Goal: Task Accomplishment & Management: Complete application form

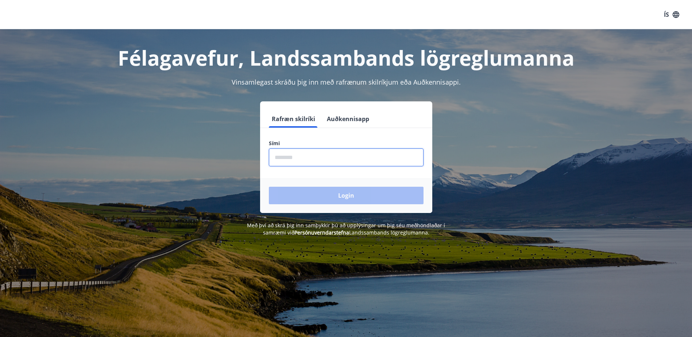
click at [274, 156] on input "phone" at bounding box center [346, 158] width 155 height 18
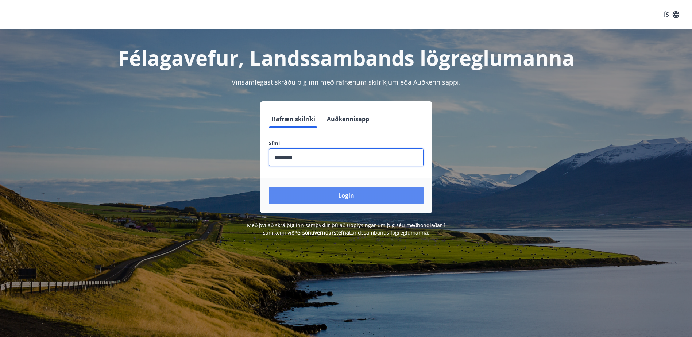
type input "********"
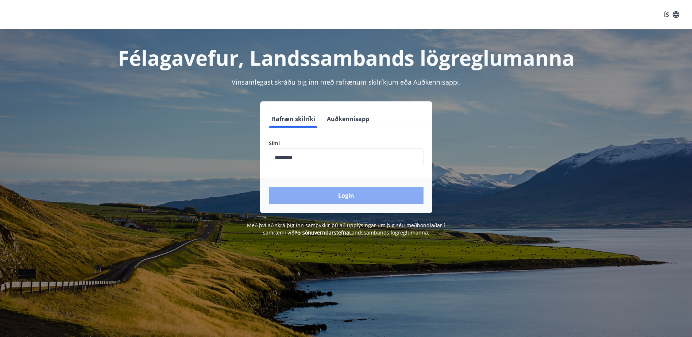
click at [354, 193] on button "Login" at bounding box center [346, 196] width 155 height 18
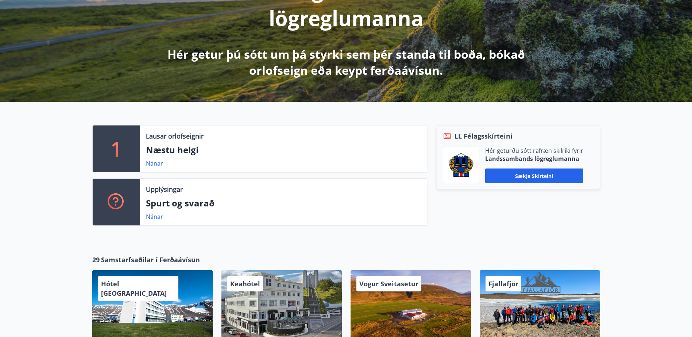
scroll to position [26, 0]
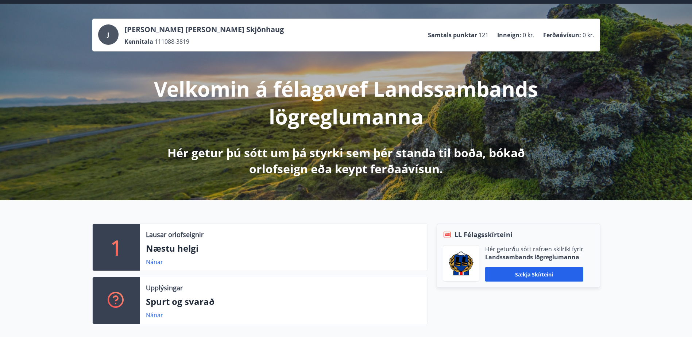
click at [111, 34] on div "J" at bounding box center [108, 34] width 20 height 20
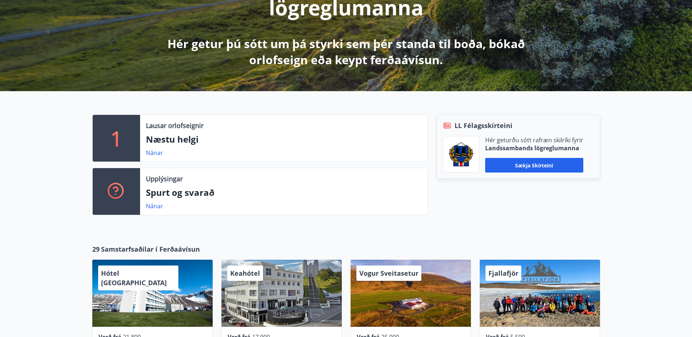
scroll to position [135, 0]
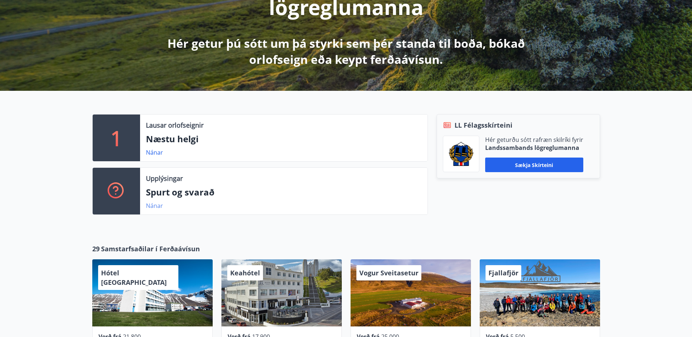
click at [155, 203] on link "Nánar" at bounding box center [154, 206] width 17 height 8
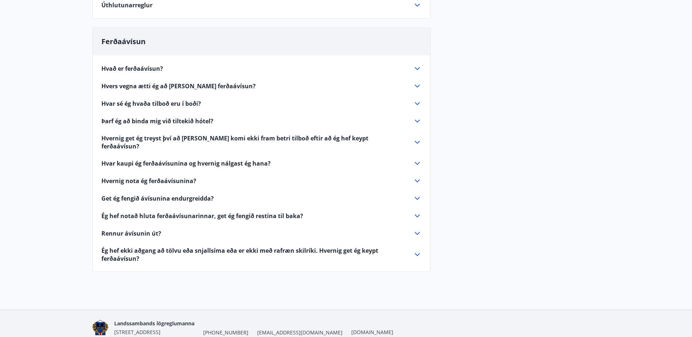
scroll to position [199, 0]
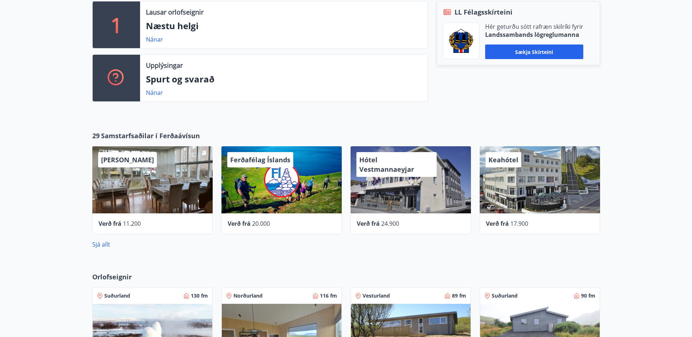
scroll to position [29, 0]
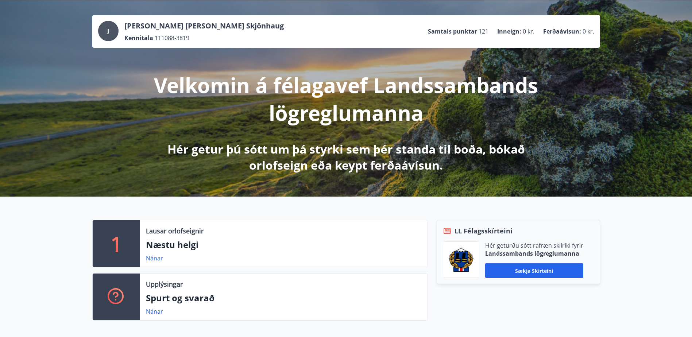
click at [556, 32] on p "Ferðaávísun :" at bounding box center [563, 31] width 38 height 8
click at [151, 315] on link "Nánar" at bounding box center [154, 312] width 17 height 8
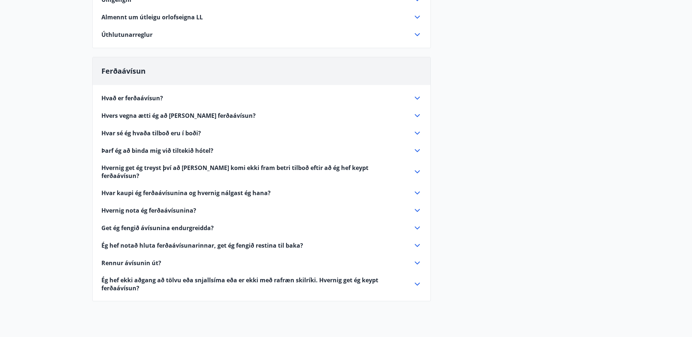
scroll to position [199, 0]
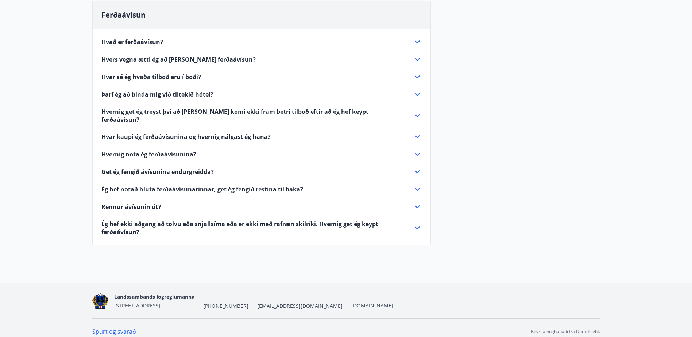
scroll to position [29, 0]
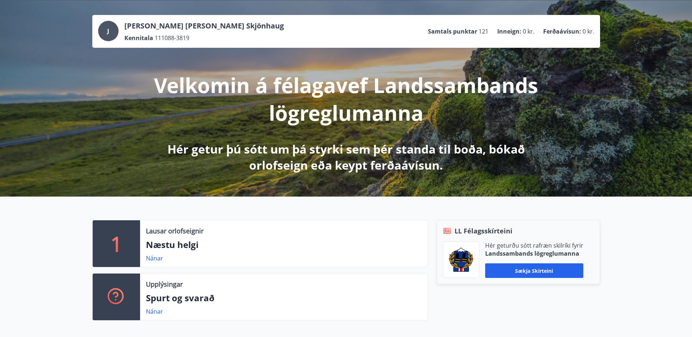
click at [53, 31] on div "J Johanne Kristin K. Skjönhaug Kennitala 111088-3819 Samtals punktar 121 Inneig…" at bounding box center [346, 98] width 692 height 196
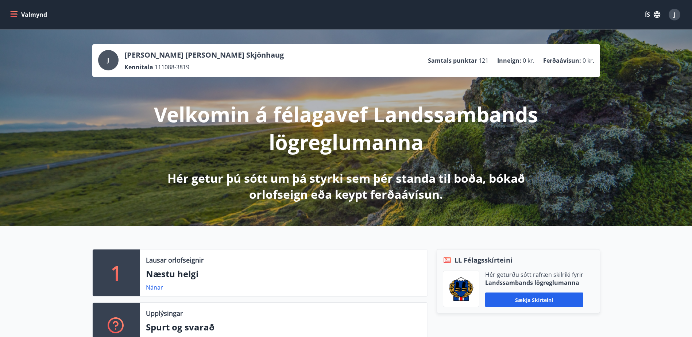
click at [657, 12] on icon "button" at bounding box center [657, 14] width 7 height 7
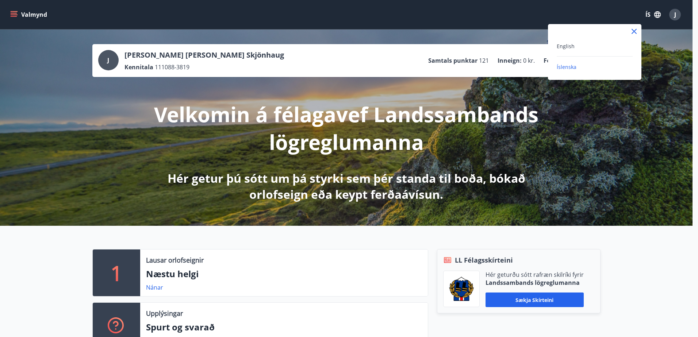
click at [657, 12] on div at bounding box center [349, 168] width 698 height 337
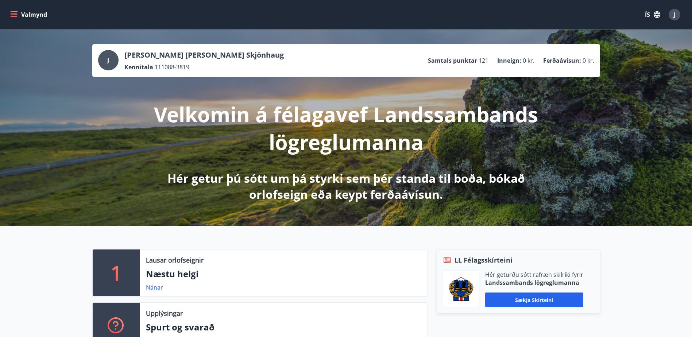
click at [677, 15] on div "J" at bounding box center [675, 15] width 12 height 12
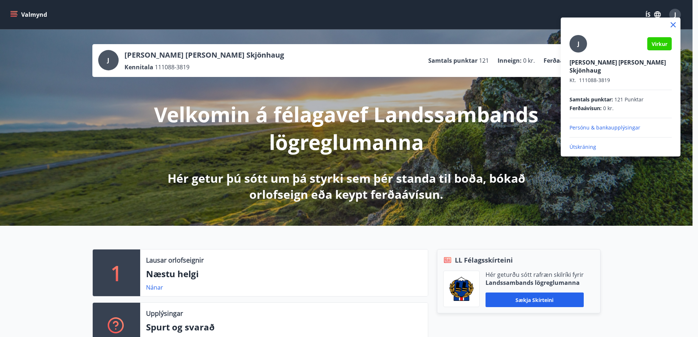
click at [612, 3] on div at bounding box center [349, 168] width 698 height 337
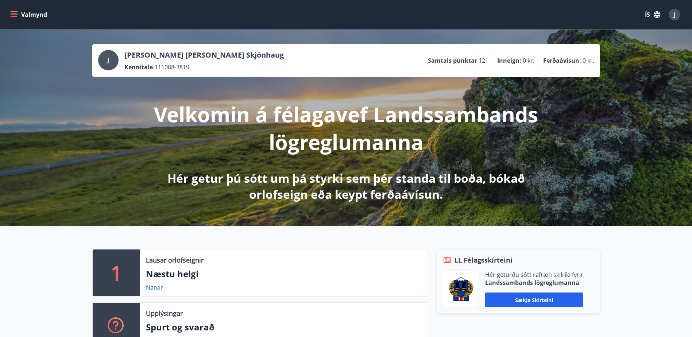
click at [11, 16] on icon "menu" at bounding box center [13, 14] width 7 height 7
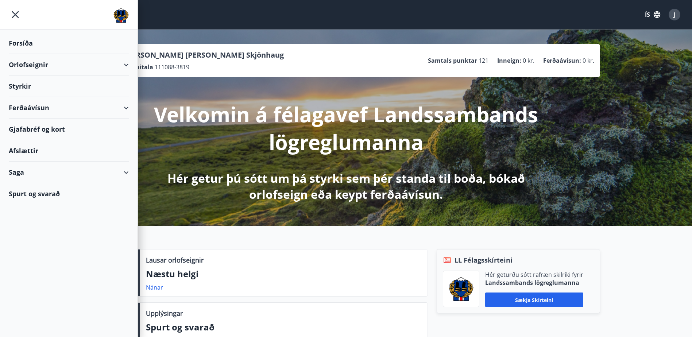
click at [30, 85] on div "Styrkir" at bounding box center [69, 87] width 120 height 22
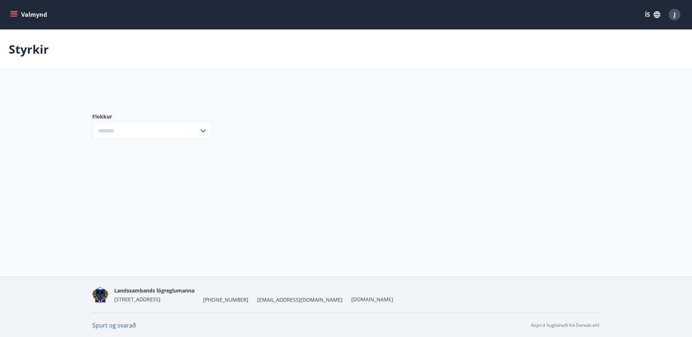
type input "***"
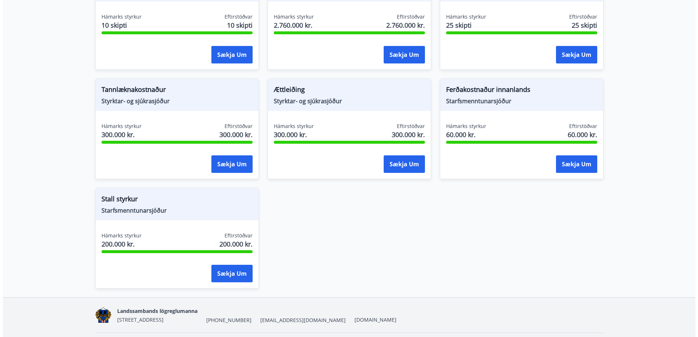
scroll to position [621, 0]
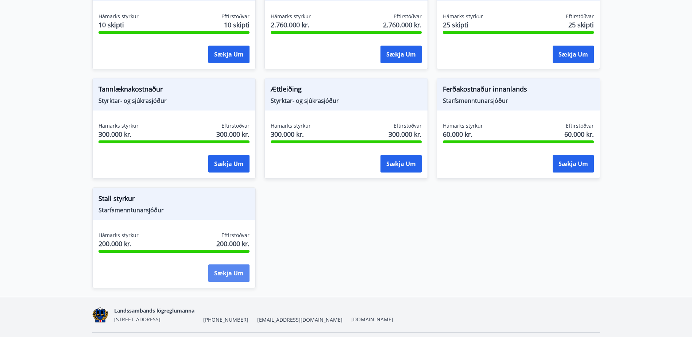
click at [231, 275] on button "Sækja um" at bounding box center [228, 274] width 41 height 18
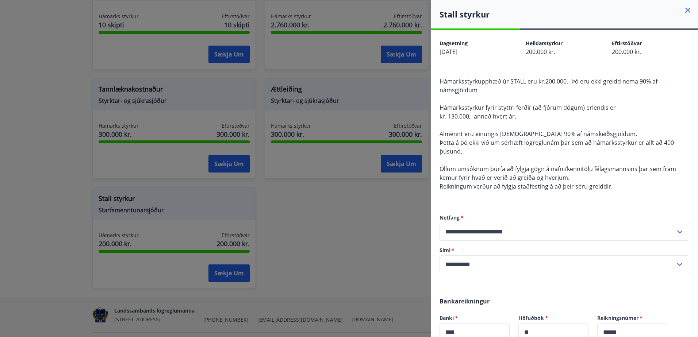
scroll to position [146, 0]
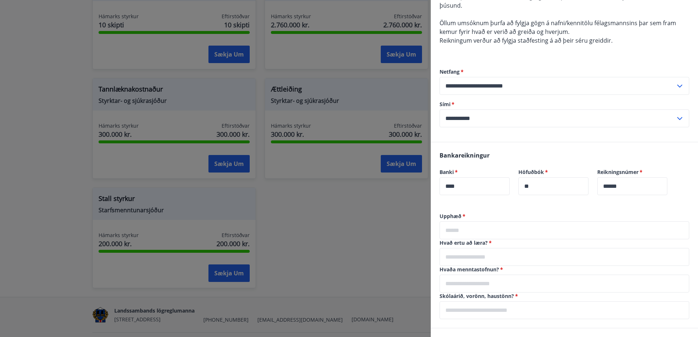
drag, startPoint x: 457, startPoint y: 235, endPoint x: 455, endPoint y: 231, distance: 4.7
click at [457, 235] on input "text" at bounding box center [564, 231] width 250 height 18
type input "*****"
click at [462, 261] on input "text" at bounding box center [564, 257] width 250 height 18
type input "*"
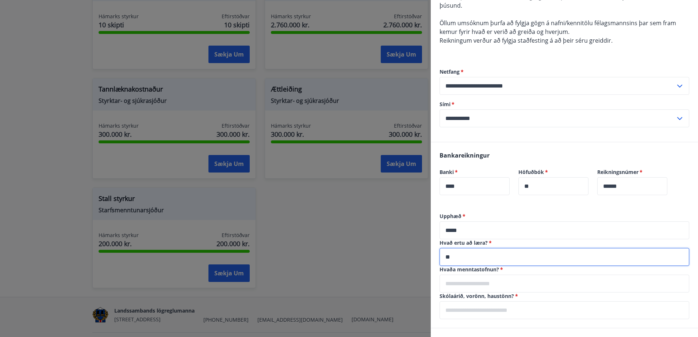
type input "*"
type input "**********"
click at [491, 286] on input "text" at bounding box center [564, 284] width 250 height 18
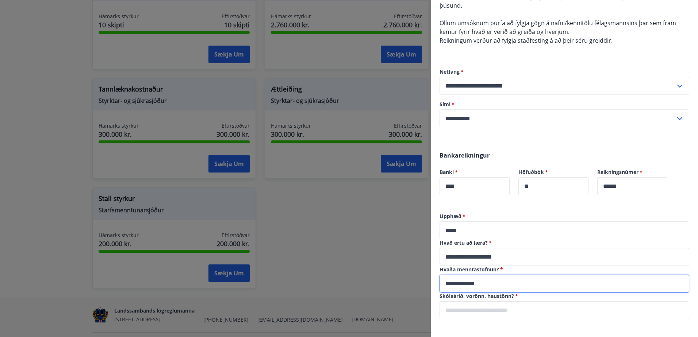
type input "**********"
click at [518, 308] on input "text" at bounding box center [564, 310] width 250 height 18
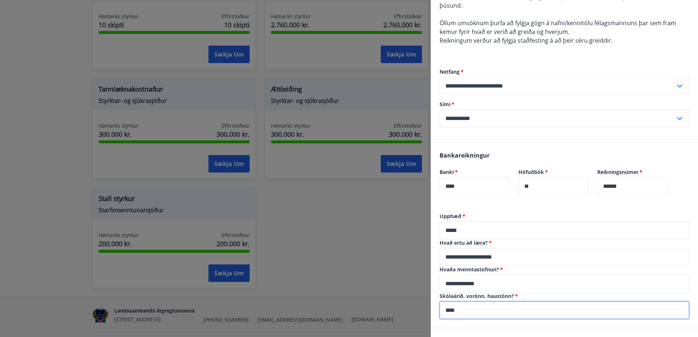
drag, startPoint x: 460, startPoint y: 311, endPoint x: 432, endPoint y: 313, distance: 28.5
click at [432, 313] on div "**********" at bounding box center [564, 270] width 267 height 115
click at [462, 311] on input "**********" at bounding box center [564, 310] width 250 height 18
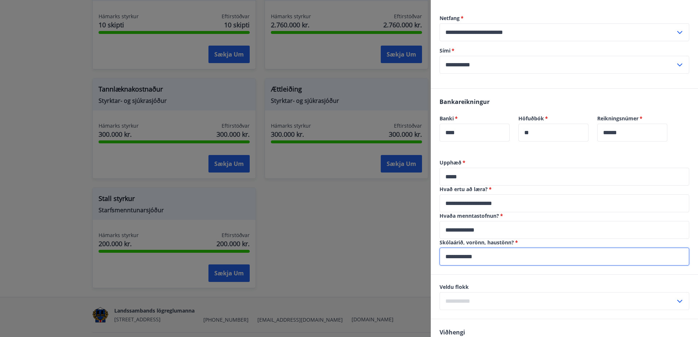
scroll to position [256, 0]
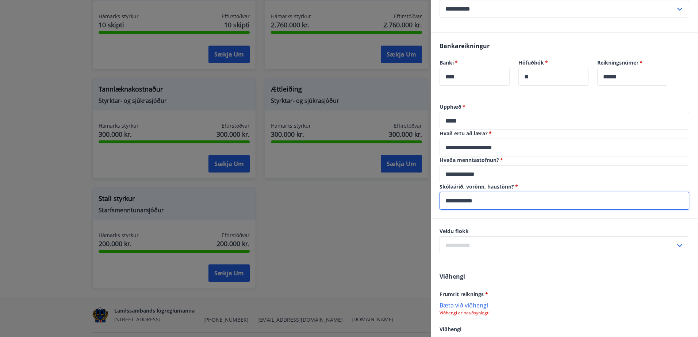
type input "**********"
click at [503, 241] on input "text" at bounding box center [557, 246] width 236 height 18
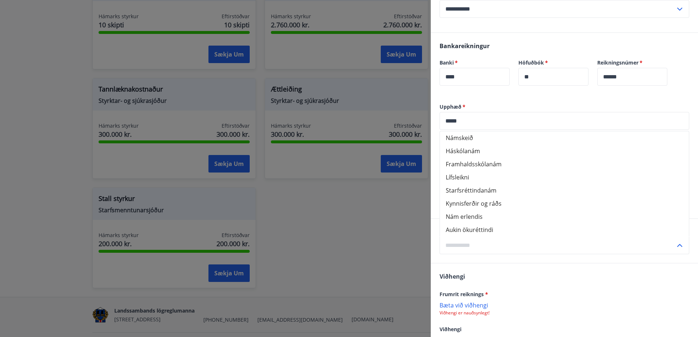
click at [507, 230] on li "Aukin ökuréttindi" at bounding box center [564, 229] width 249 height 13
type input "**********"
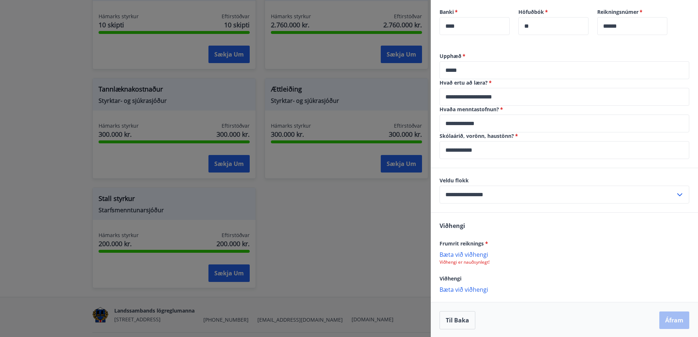
scroll to position [307, 0]
click at [477, 253] on p "Bæta við viðhengi" at bounding box center [564, 253] width 250 height 7
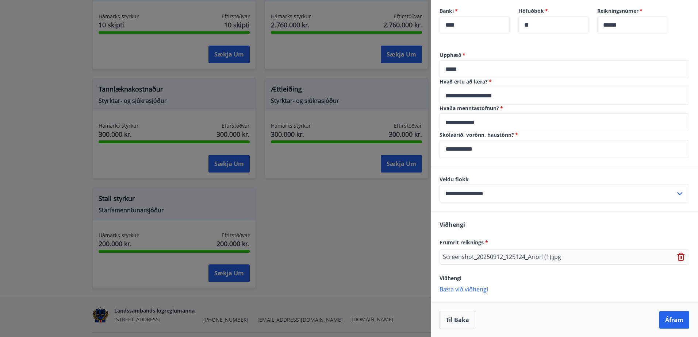
click at [480, 288] on p "Bæta við viðhengi" at bounding box center [564, 288] width 250 height 7
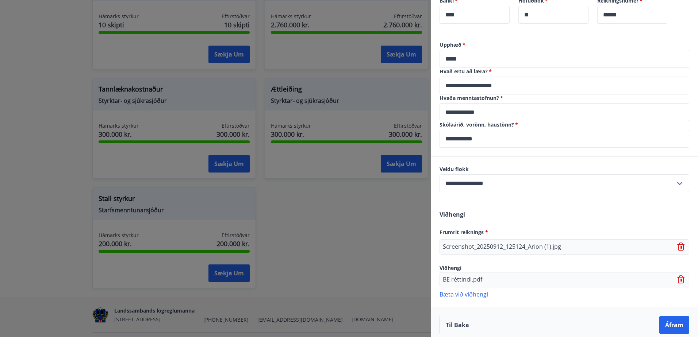
scroll to position [323, 0]
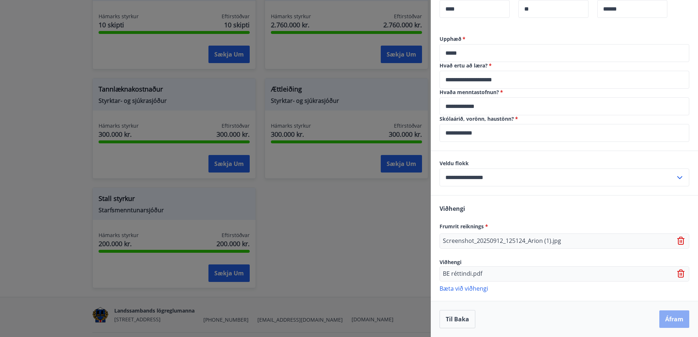
click at [671, 321] on button "Áfram" at bounding box center [674, 320] width 30 height 18
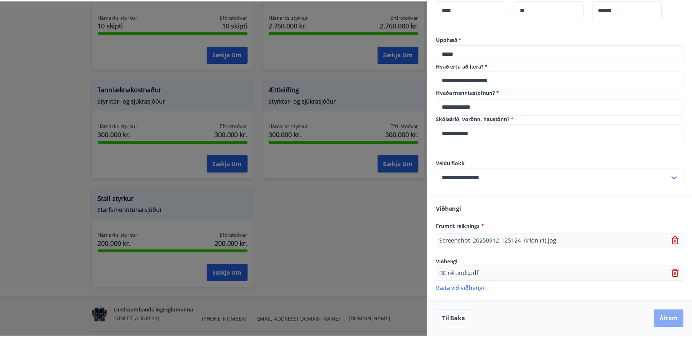
scroll to position [0, 0]
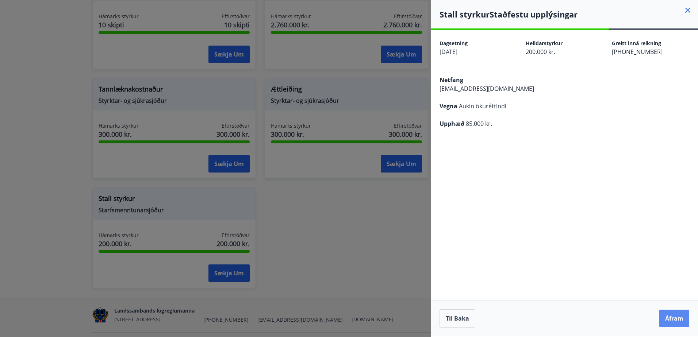
click at [671, 320] on button "Áfram" at bounding box center [674, 319] width 30 height 18
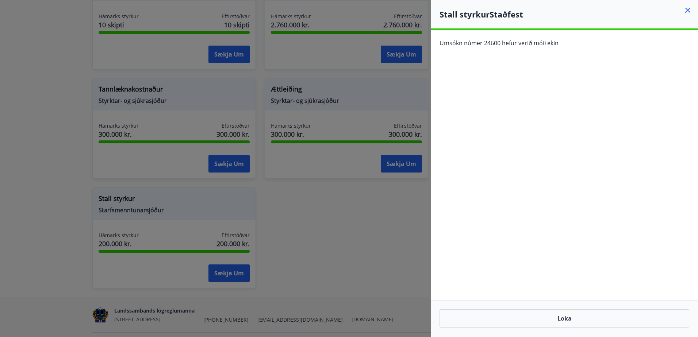
click at [685, 11] on icon at bounding box center [687, 10] width 9 height 9
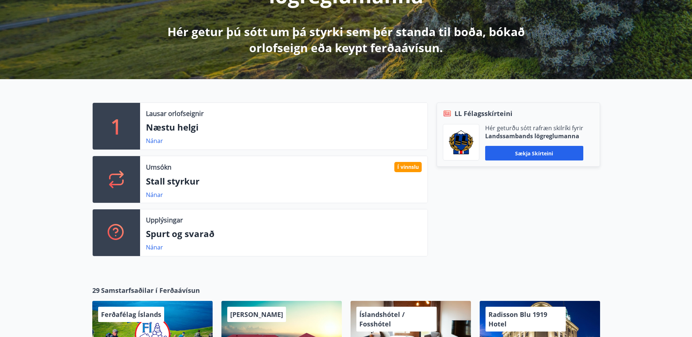
scroll to position [183, 0]
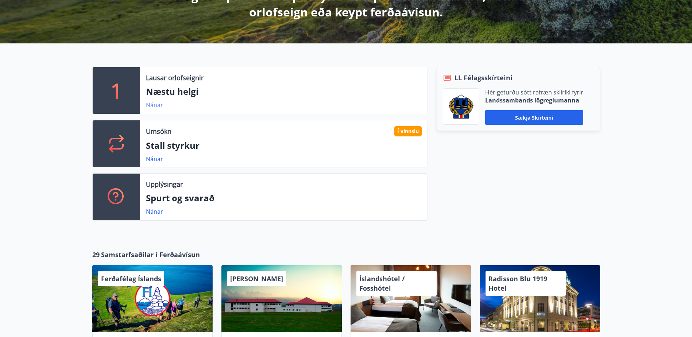
click at [149, 104] on link "Nánar" at bounding box center [154, 105] width 17 height 8
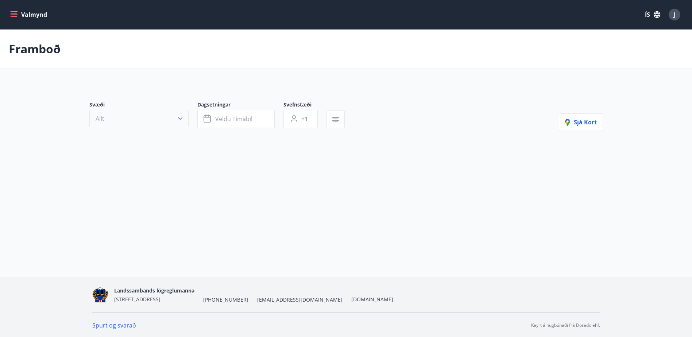
type input "*"
